Goal: Book appointment/travel/reservation

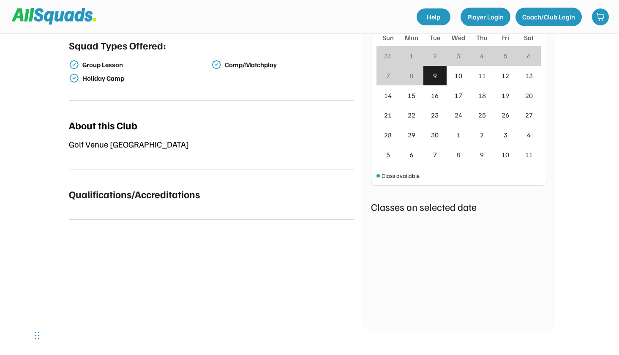
scroll to position [188, 0]
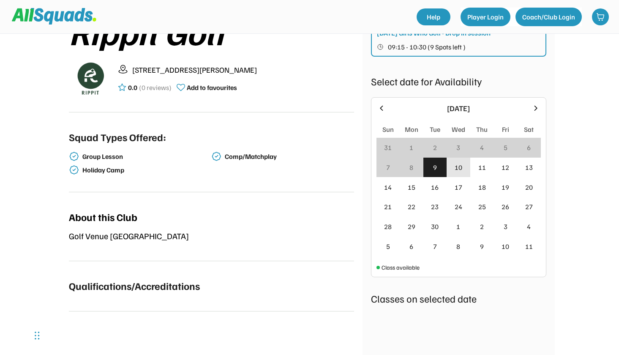
click at [461, 171] on div "10" at bounding box center [459, 167] width 8 height 10
click at [487, 167] on div "11" at bounding box center [482, 168] width 24 height 20
click at [100, 167] on div "Holiday Camp" at bounding box center [146, 170] width 128 height 8
click at [537, 104] on icon at bounding box center [535, 108] width 9 height 9
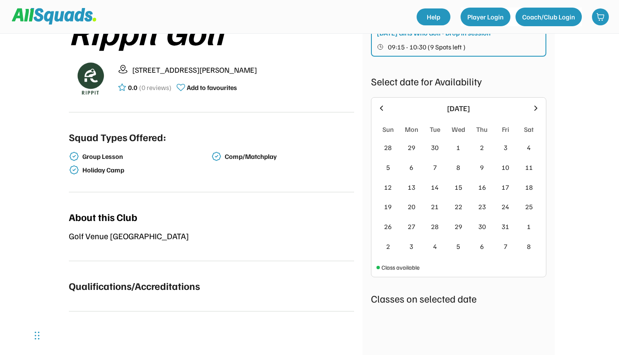
click at [537, 104] on icon at bounding box center [535, 108] width 9 height 9
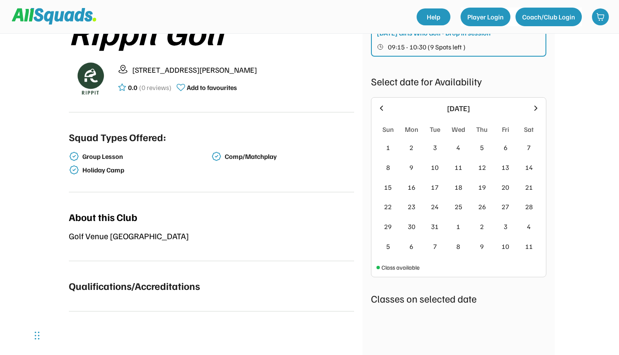
click at [468, 145] on div "4" at bounding box center [459, 148] width 24 height 20
click at [459, 155] on div "4" at bounding box center [459, 148] width 24 height 20
click at [393, 107] on div "[DATE]" at bounding box center [459, 108] width 136 height 11
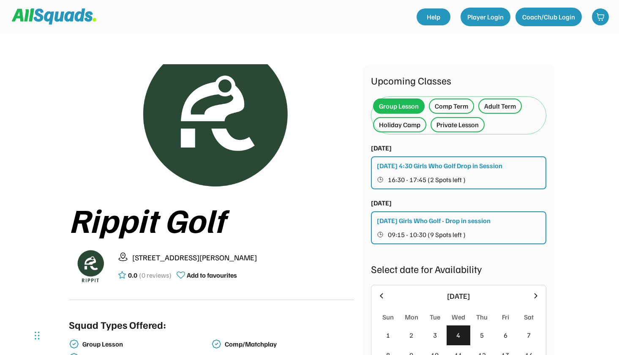
scroll to position [0, 0]
click at [458, 110] on div "Comp Term" at bounding box center [451, 106] width 33 height 10
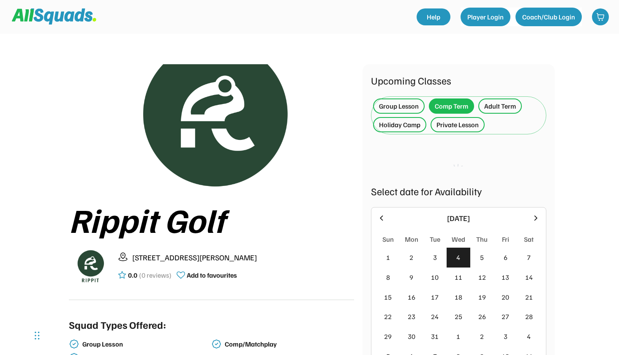
click at [498, 106] on div "Adult Term" at bounding box center [500, 106] width 32 height 10
click at [463, 123] on div "Private Lesson" at bounding box center [458, 125] width 42 height 10
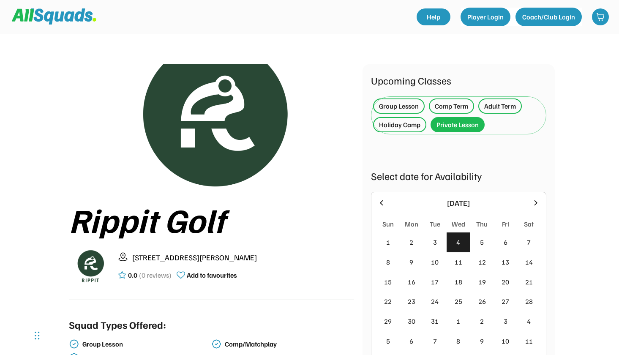
click at [388, 124] on div "Holiday Camp" at bounding box center [399, 125] width 41 height 10
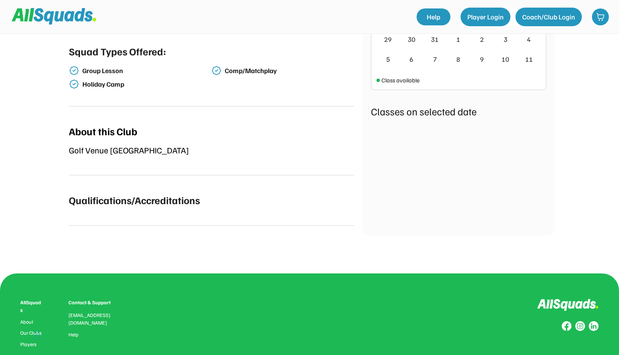
scroll to position [273, 0]
